Goal: Task Accomplishment & Management: Use online tool/utility

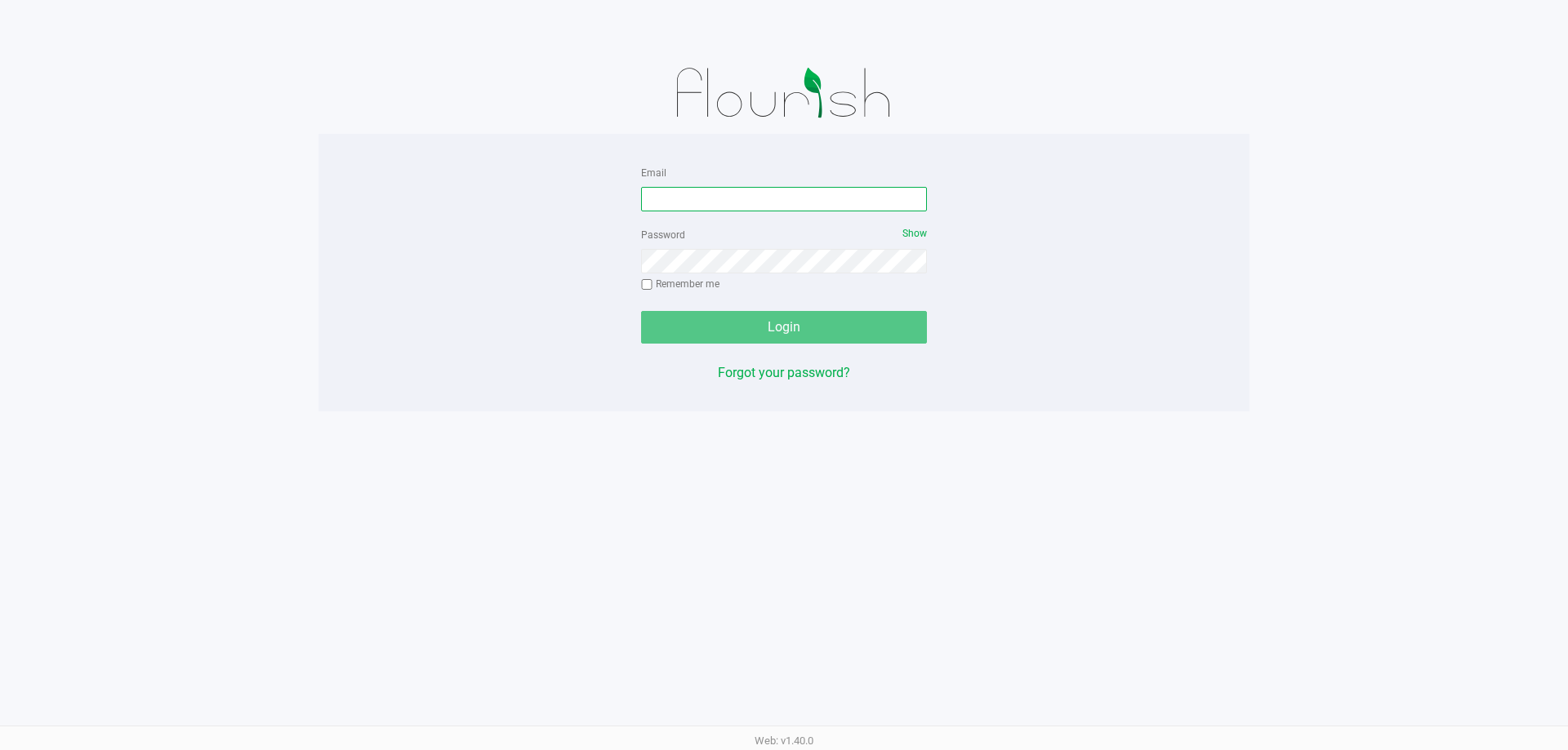
click at [676, 187] on input "Email" at bounding box center [784, 200] width 286 height 25
type input "[EMAIL_ADDRESS][DOMAIN_NAME]"
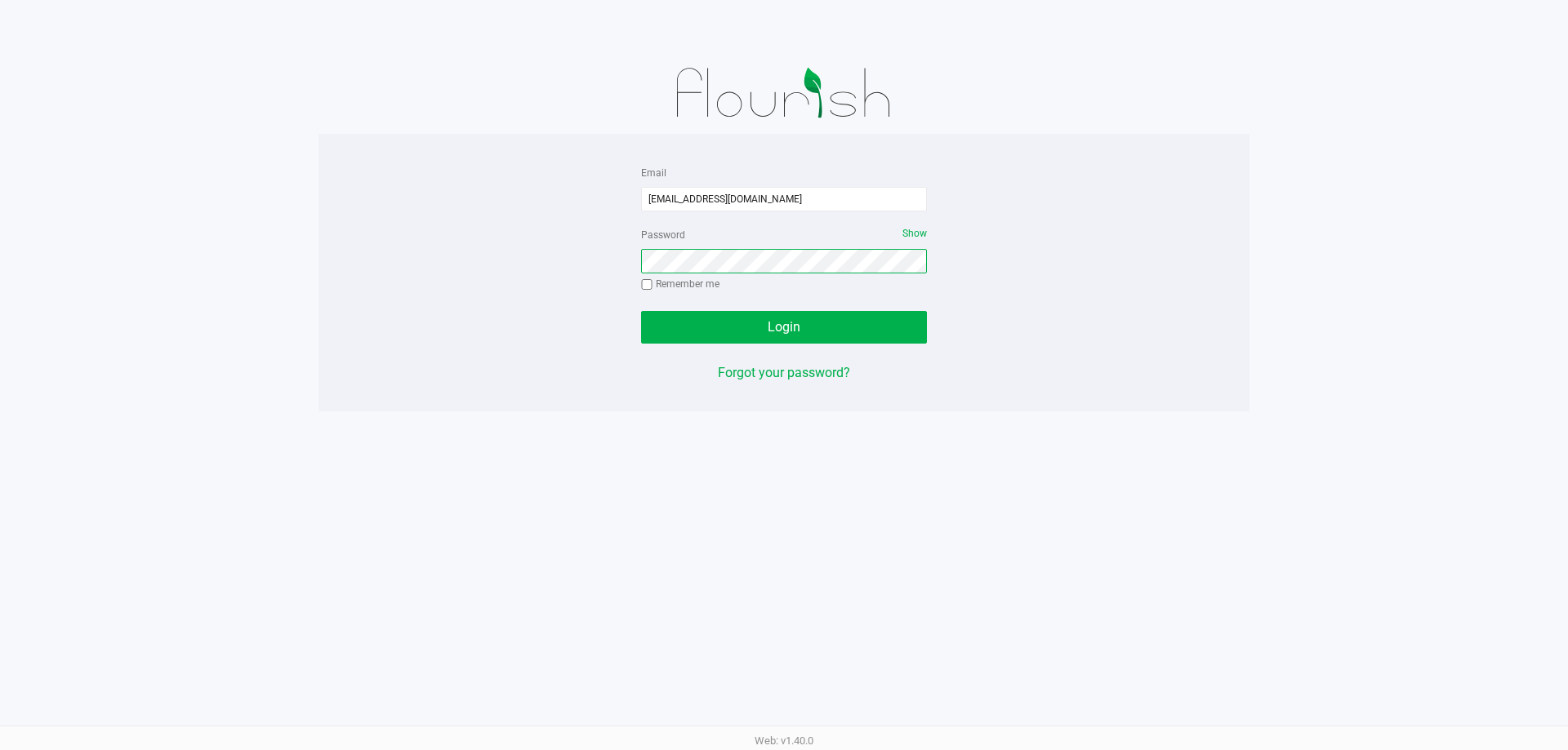
click at [642, 311] on button "Login" at bounding box center [784, 327] width 286 height 33
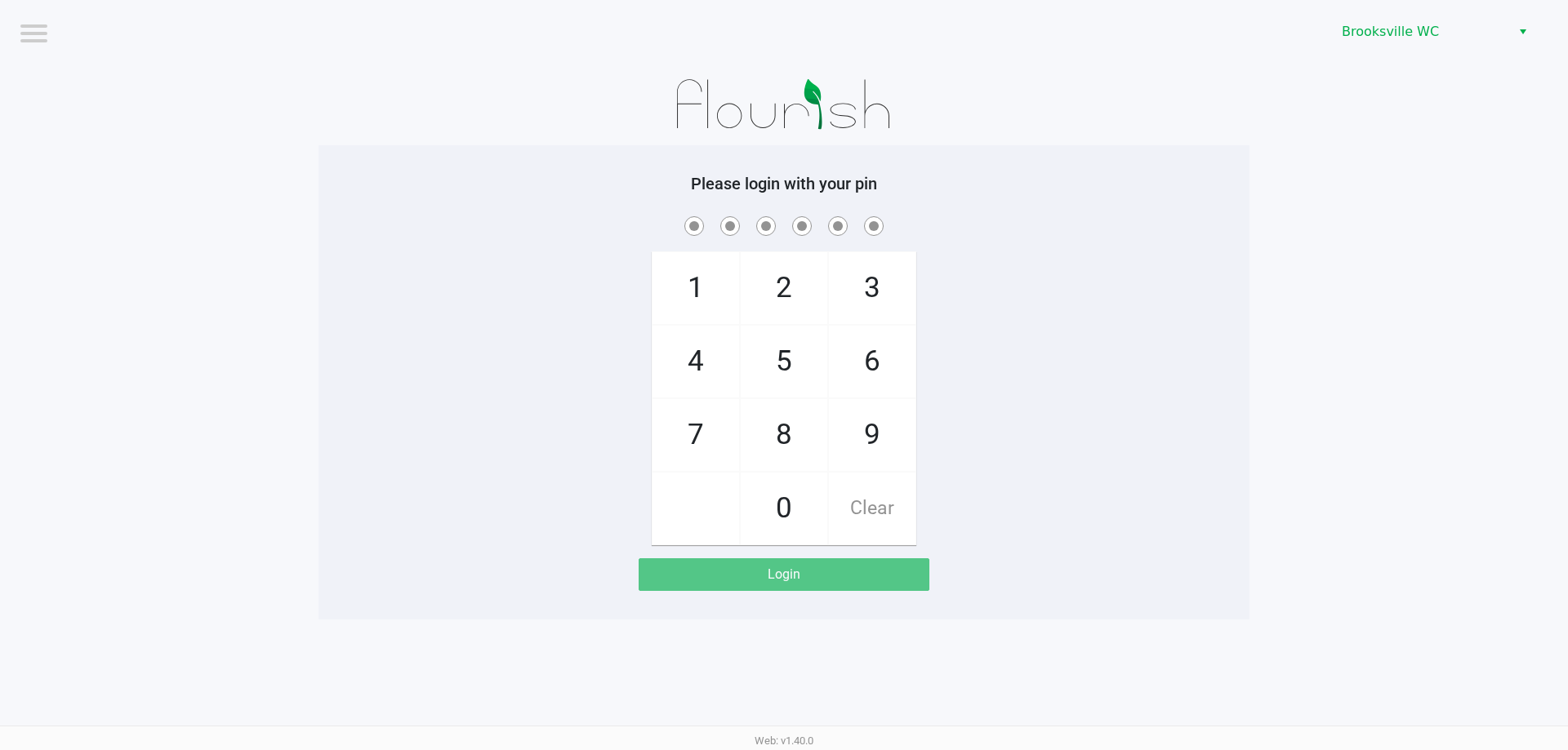
click at [197, 212] on app-pos-login-wrapper "Logout Brooksville WC Please login with your pin 1 4 7 2 5 8 0 3 6 9 Clear Login" at bounding box center [784, 309] width 1568 height 619
click at [1471, 41] on span "Brooksville WC" at bounding box center [1421, 31] width 159 height 20
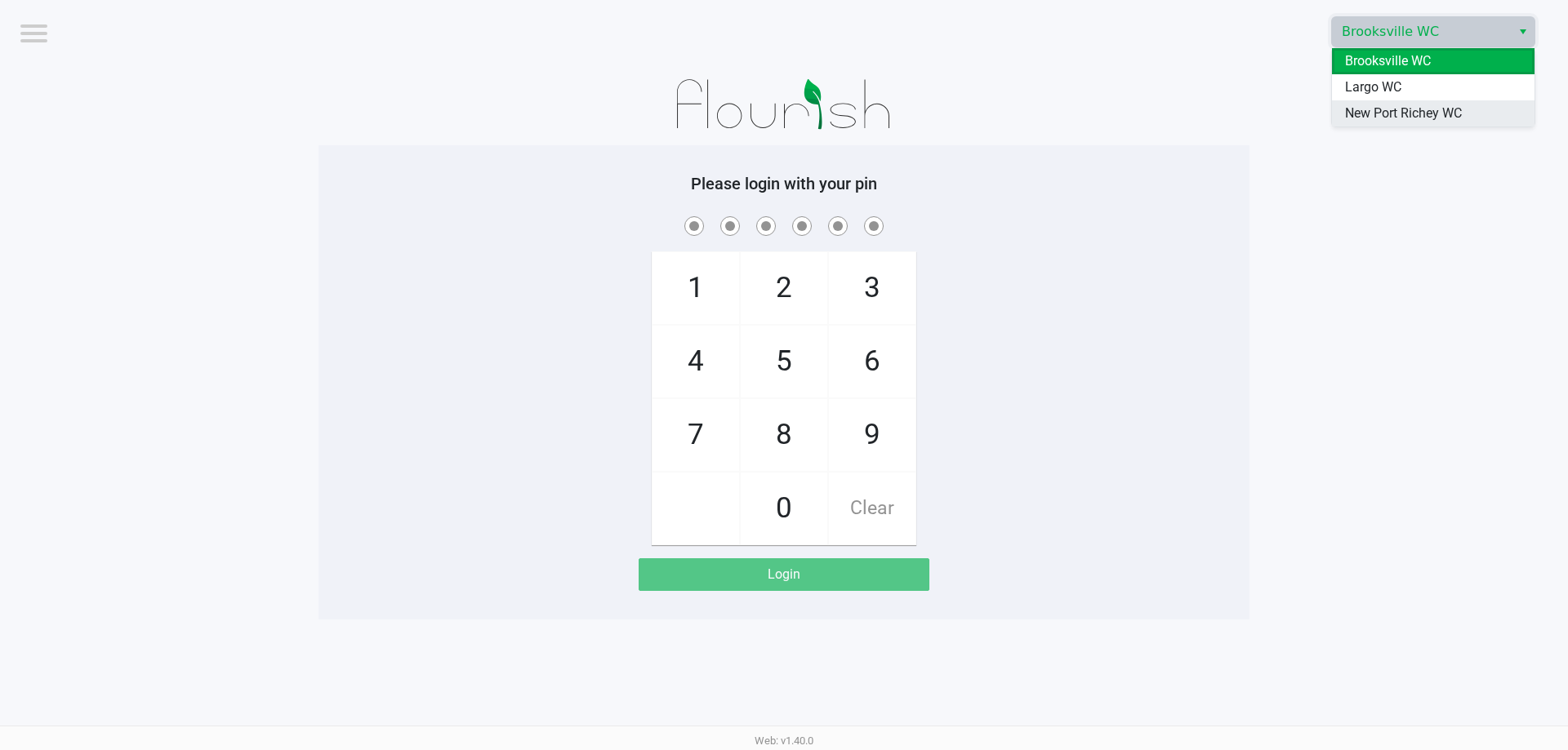
click at [1417, 113] on span "New Port Richey WC" at bounding box center [1403, 113] width 116 height 20
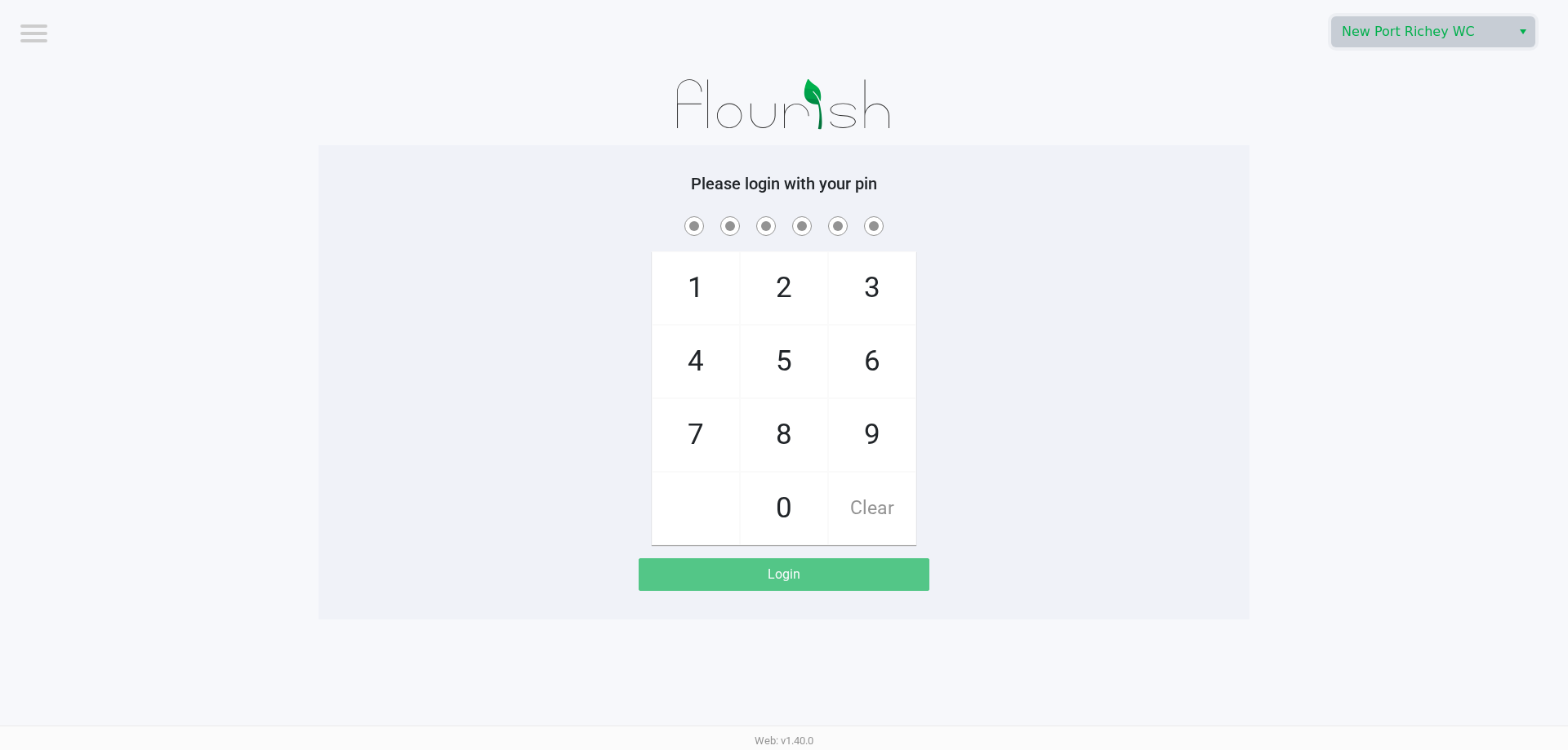
click at [1005, 367] on div "1 4 7 2 5 8 0 3 6 9 Clear" at bounding box center [784, 378] width 931 height 332
checkbox input "true"
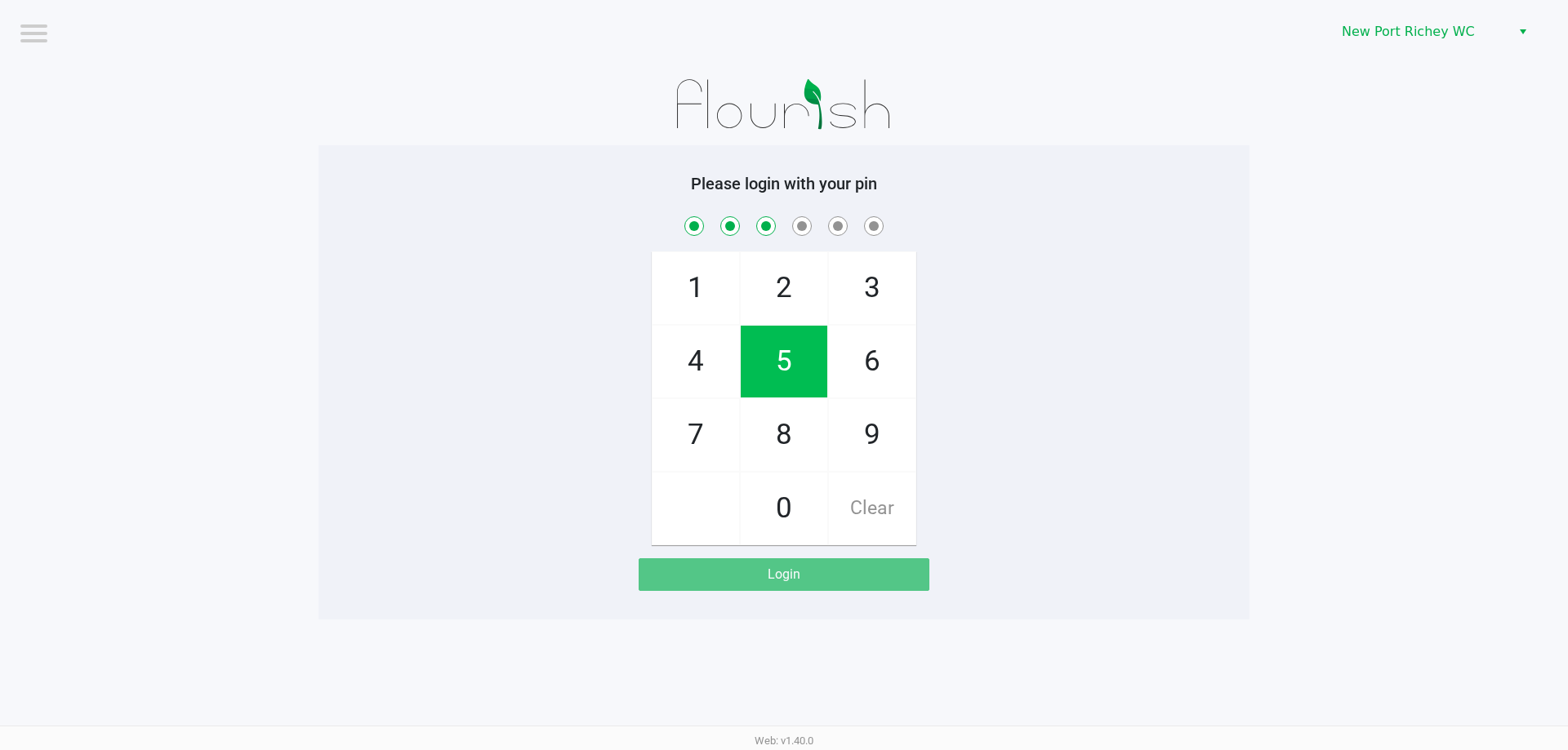
checkbox input "true"
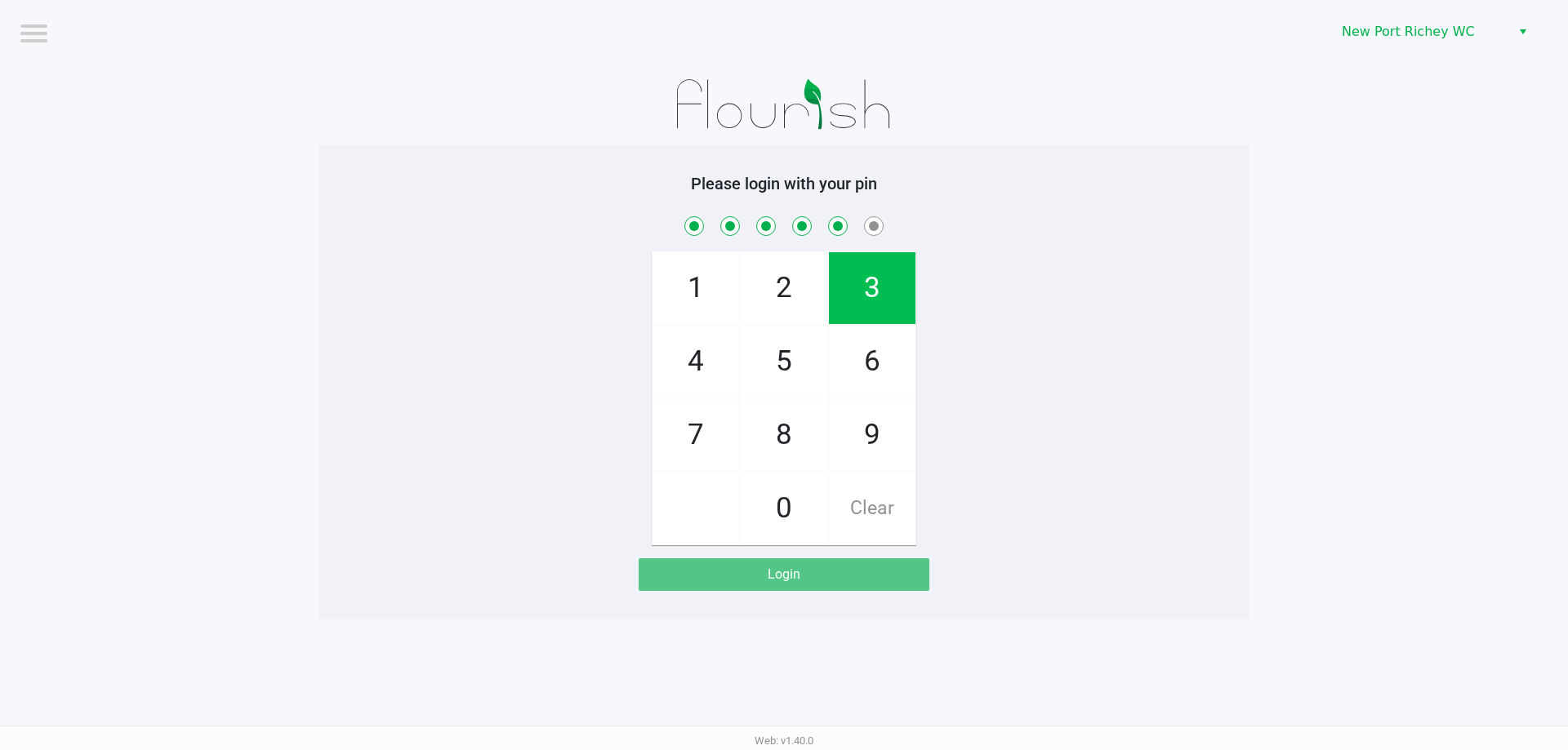
checkbox input "true"
